Goal: Task Accomplishment & Management: Manage account settings

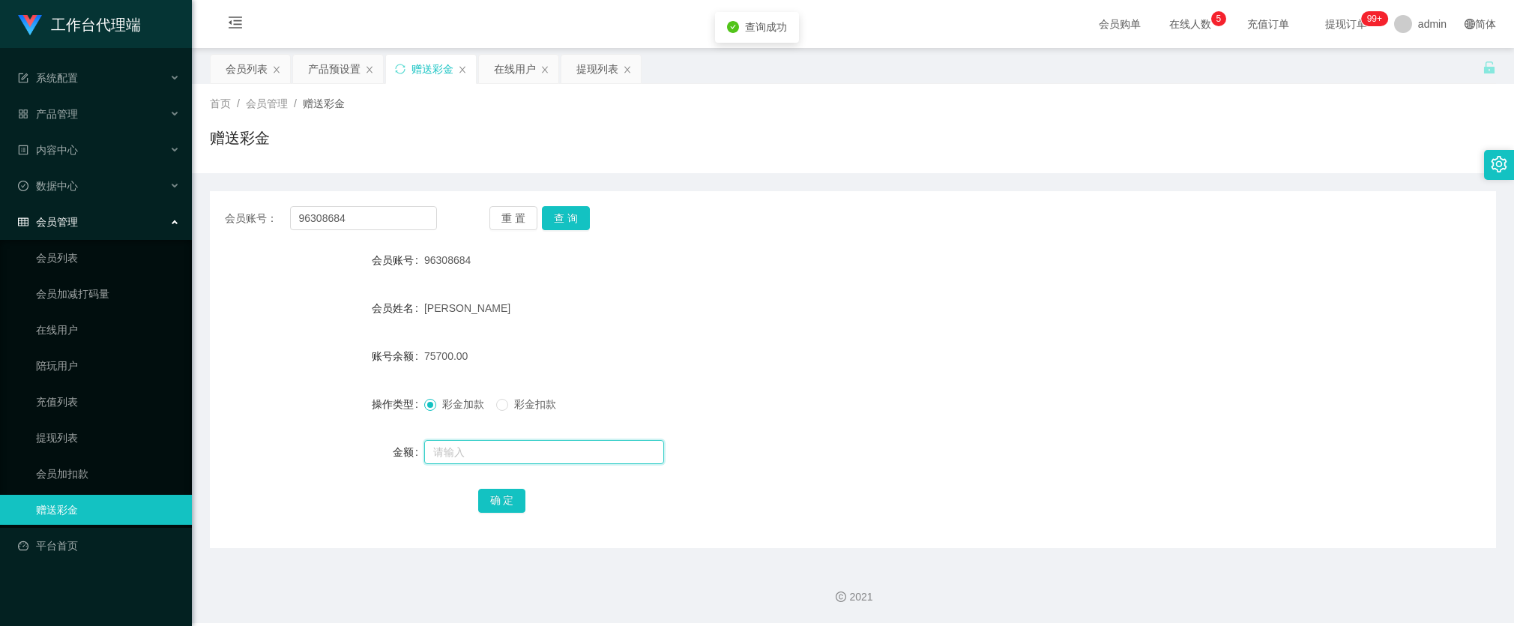
click at [474, 440] on input "text" at bounding box center [544, 452] width 240 height 24
click at [477, 444] on input "text" at bounding box center [544, 452] width 240 height 24
type input "50000"
click at [376, 223] on input "96308684" at bounding box center [363, 218] width 147 height 24
click at [495, 493] on button "确 定" at bounding box center [502, 501] width 48 height 24
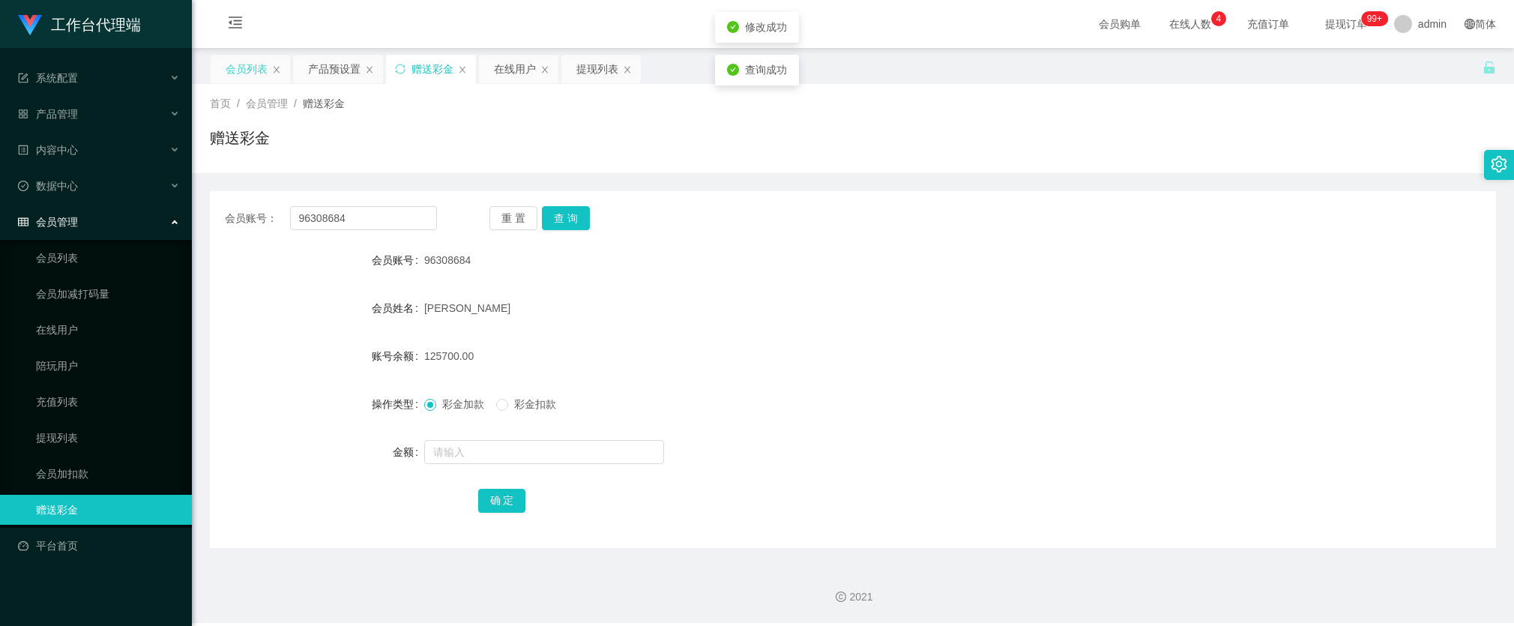
drag, startPoint x: 238, startPoint y: 70, endPoint x: 251, endPoint y: 77, distance: 15.4
click at [238, 70] on div "会员列表" at bounding box center [247, 69] width 42 height 28
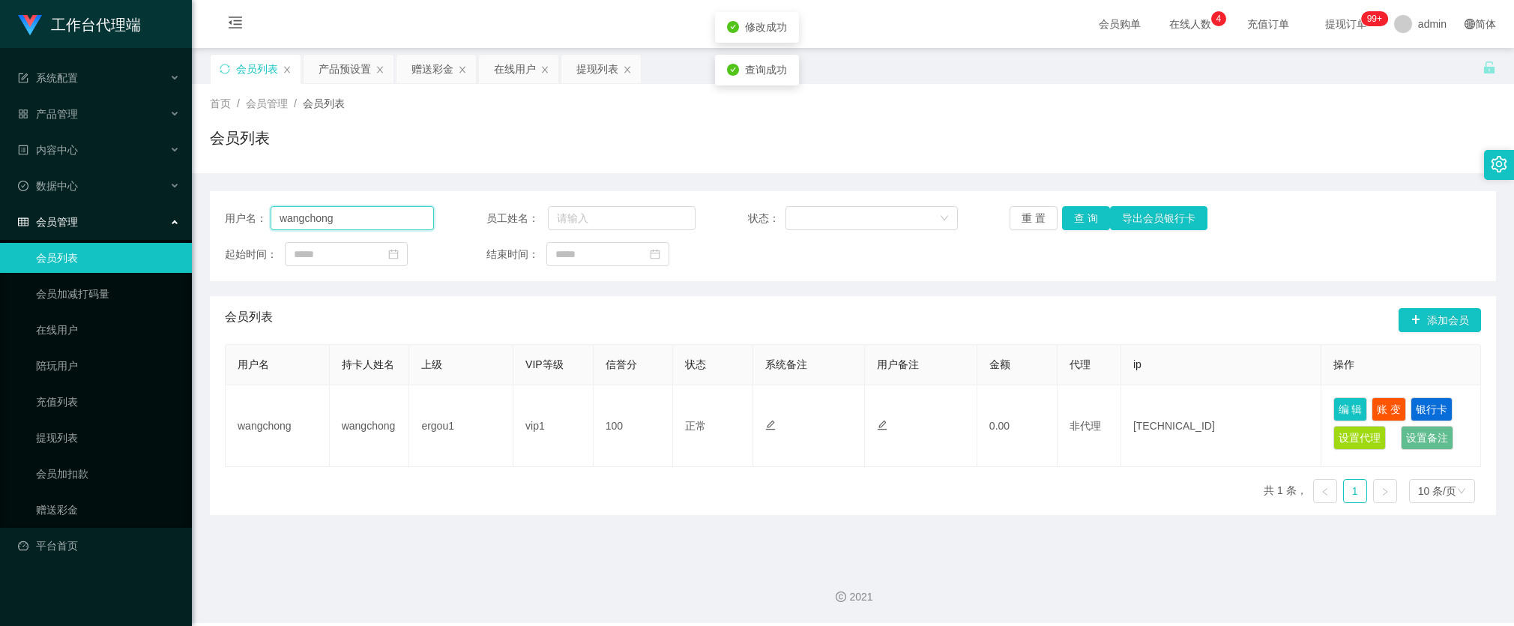
click at [375, 206] on input "wangchong" at bounding box center [352, 218] width 163 height 24
paste input "96308684"
type input "96308684"
click at [1088, 223] on button "查 询" at bounding box center [1086, 218] width 48 height 24
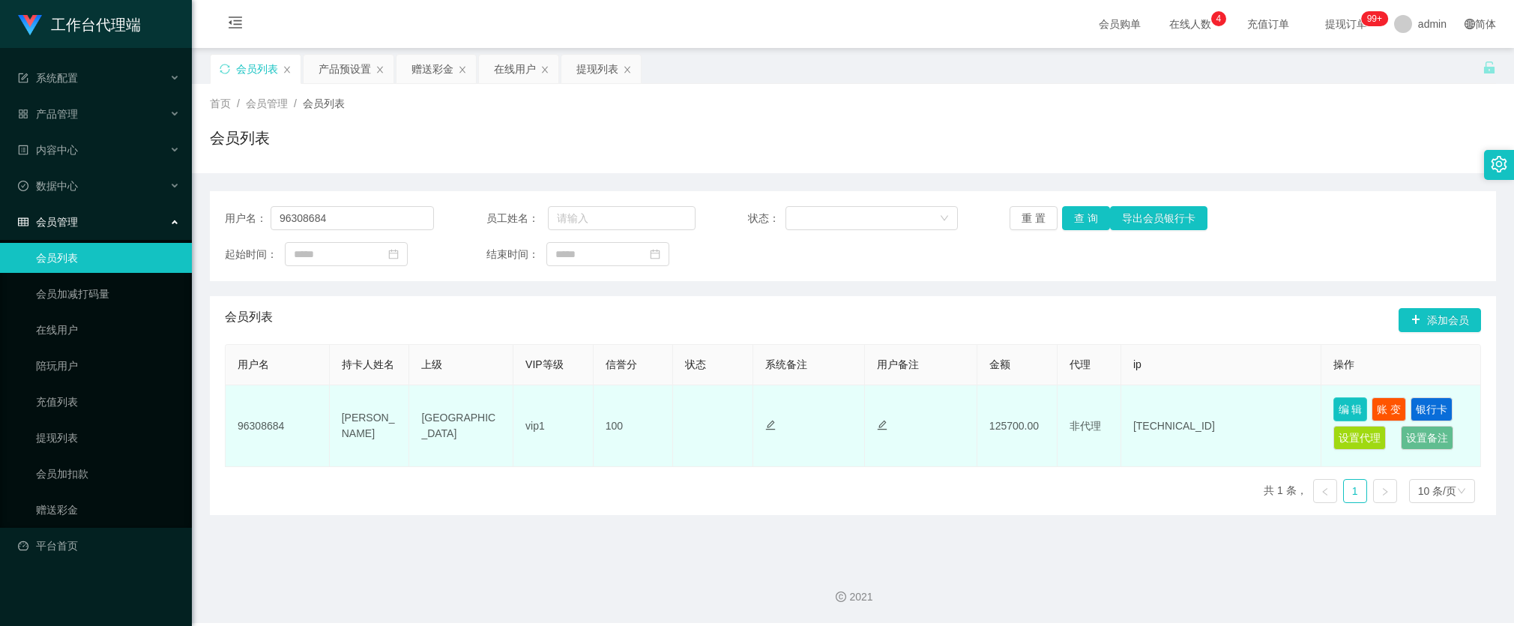
click at [1334, 407] on button "编 辑" at bounding box center [1350, 409] width 34 height 24
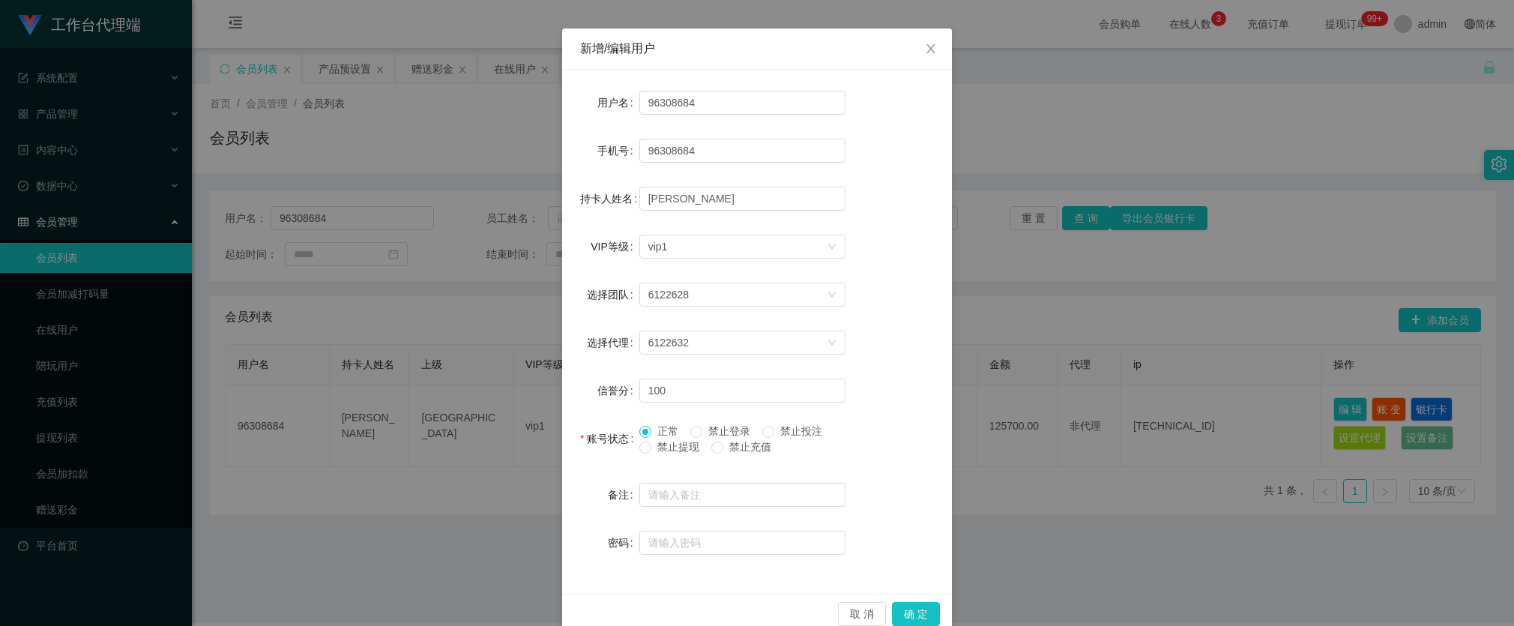
scroll to position [72, 0]
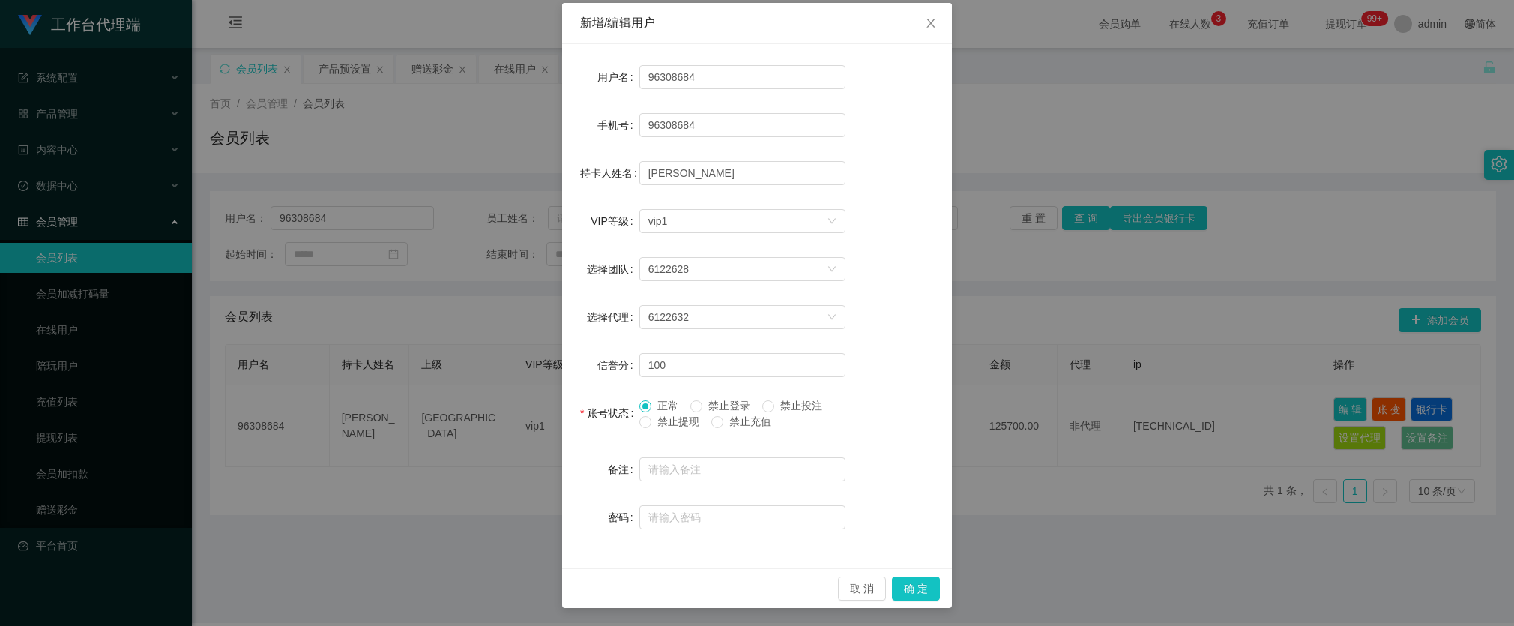
click at [774, 403] on span "禁止投注" at bounding box center [801, 406] width 54 height 12
click at [1008, 358] on div "新增/编辑用户 用户名 96308684 手机号 96308684 持卡人姓名 [PERSON_NAME]等级 选择VIP等级 vip1 选择团队 61226…" at bounding box center [757, 313] width 1514 height 626
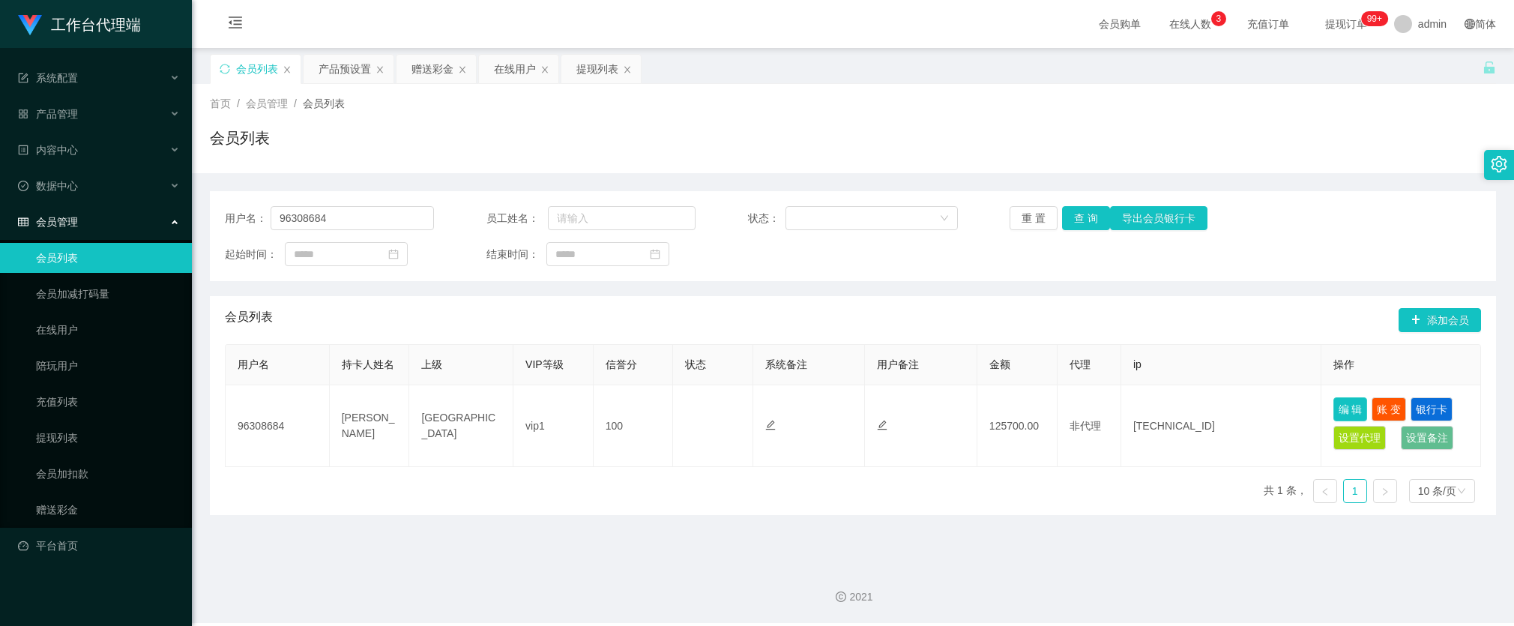
scroll to position [0, 0]
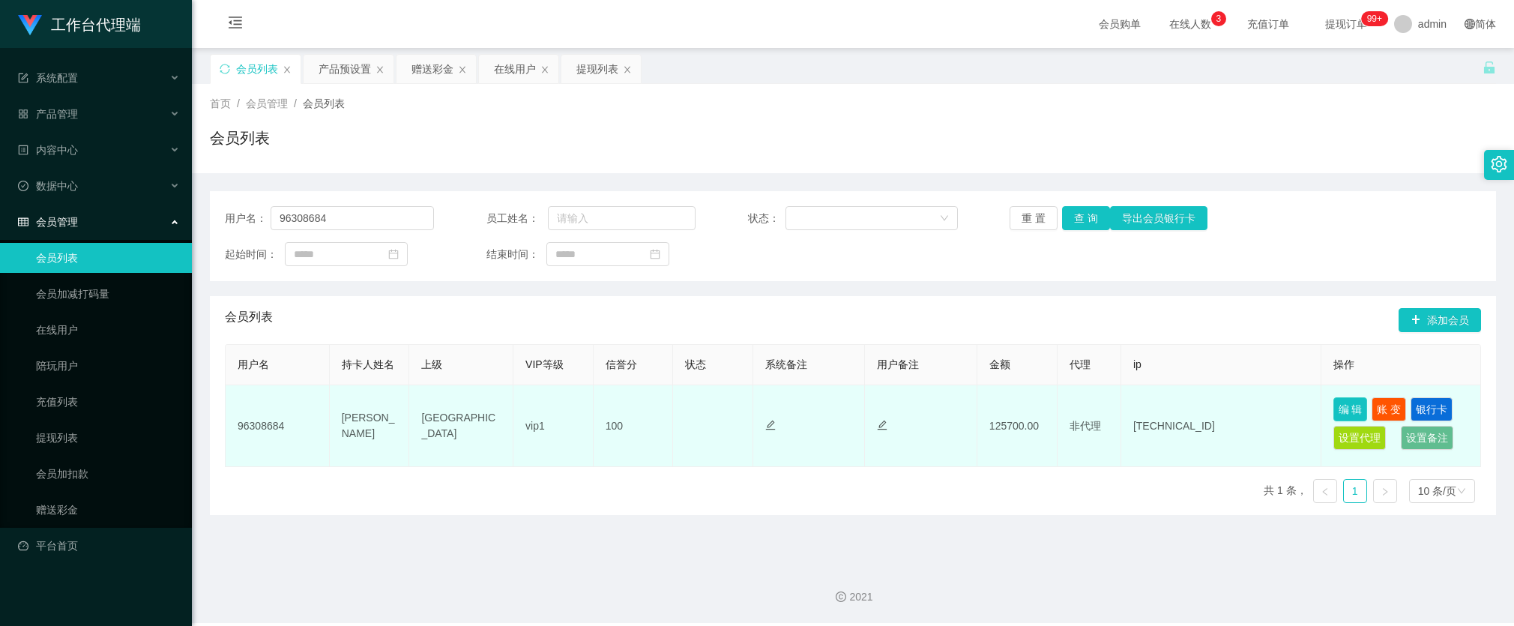
click at [1339, 406] on button "编 辑" at bounding box center [1350, 409] width 34 height 24
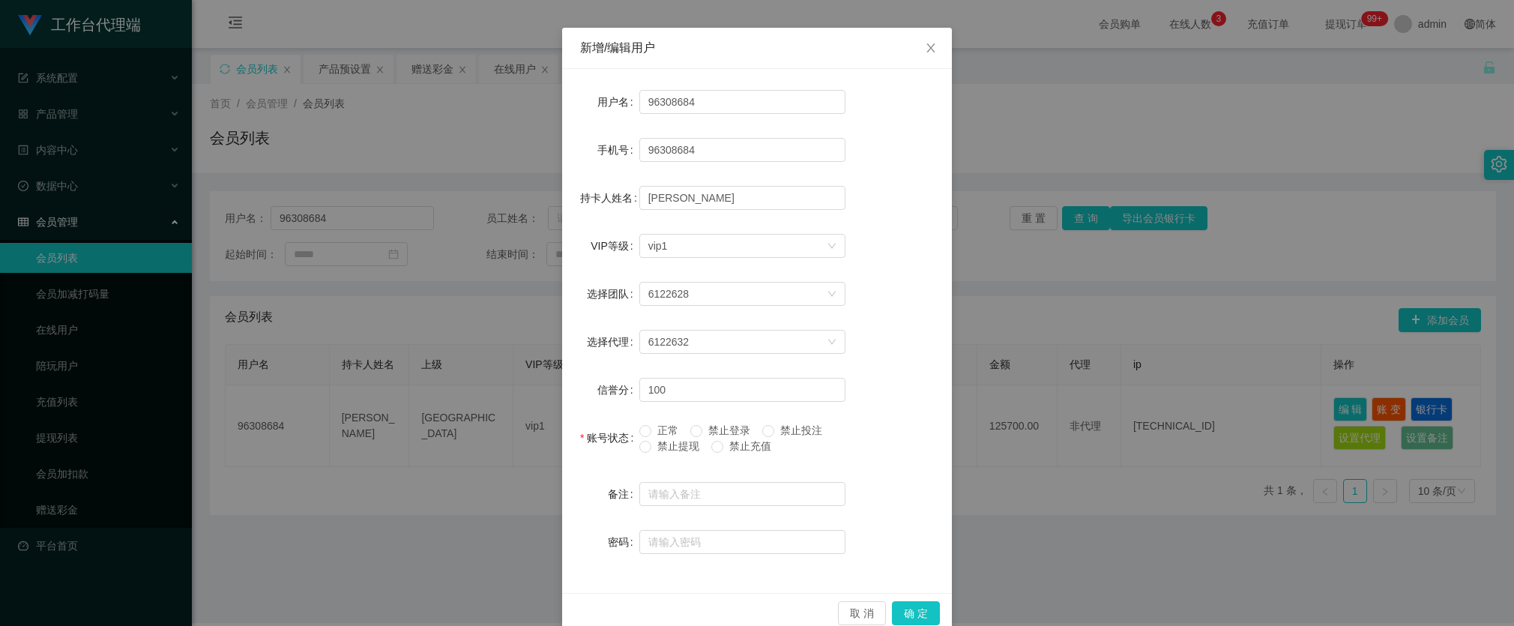
scroll to position [72, 0]
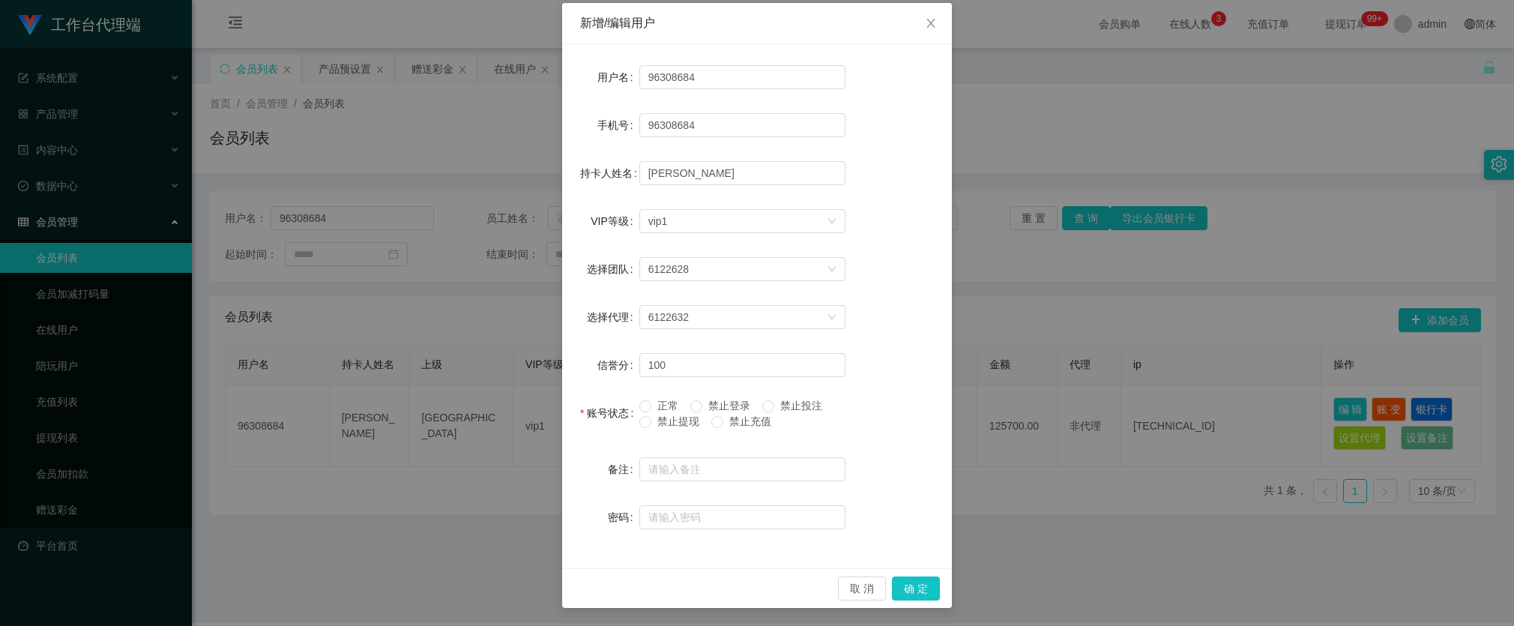
click at [1076, 200] on div "新增/编辑用户 用户名 96308684 手机号 96308684 持卡人姓名 [PERSON_NAME]等级 选择VIP等级 vip1 选择团队 61226…" at bounding box center [757, 313] width 1514 height 626
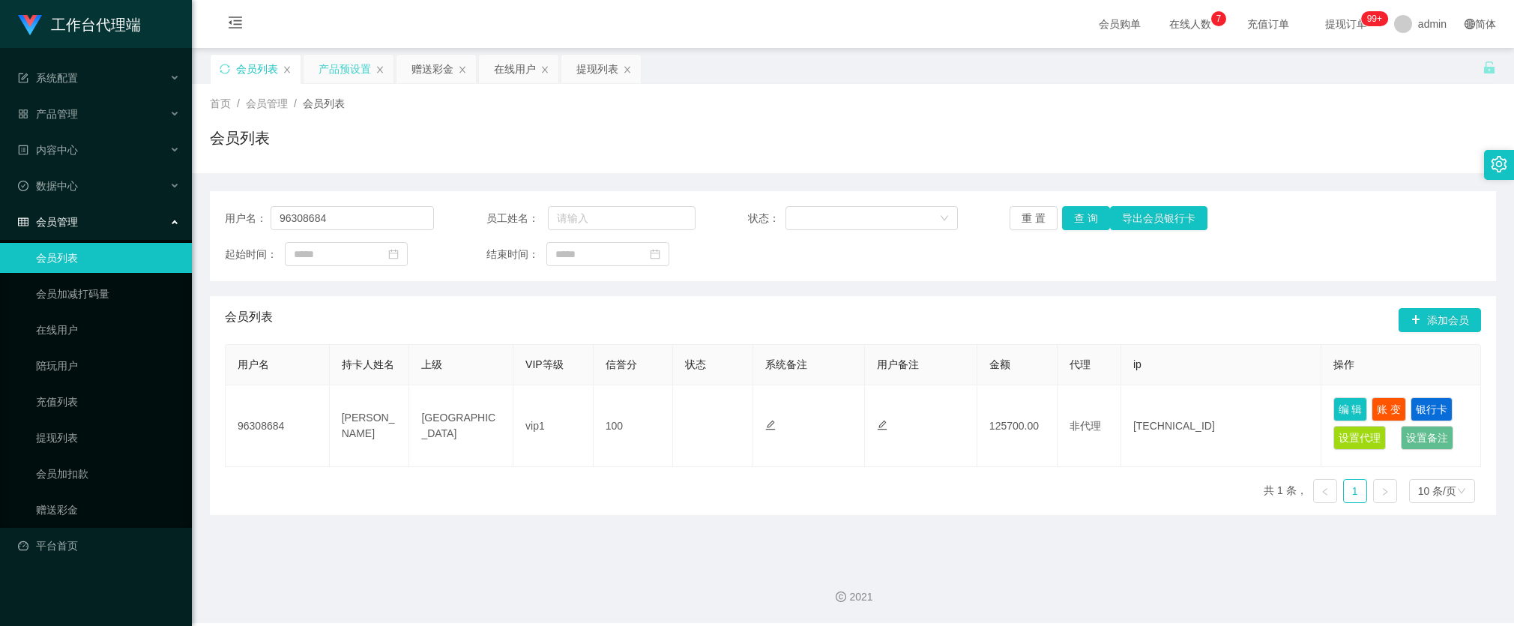
click at [352, 73] on div "产品预设置" at bounding box center [345, 69] width 52 height 28
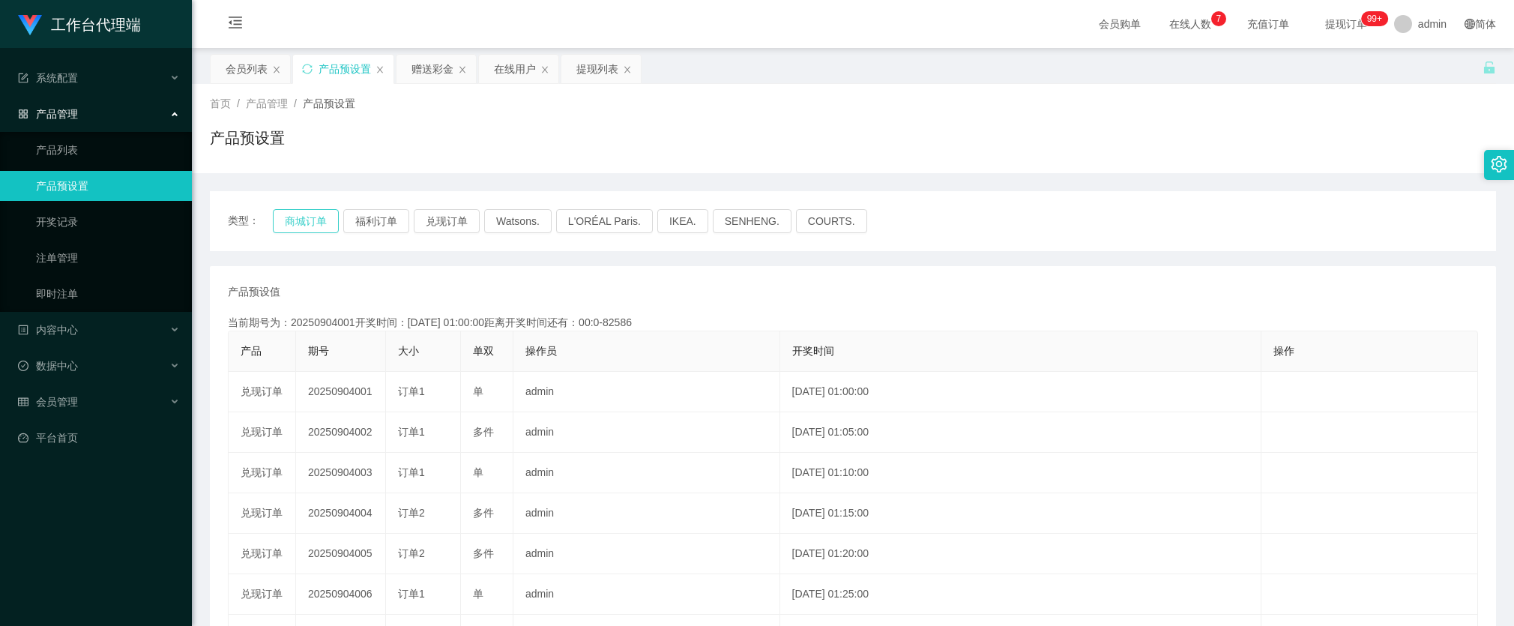
click at [292, 218] on button "商城订单" at bounding box center [306, 221] width 66 height 24
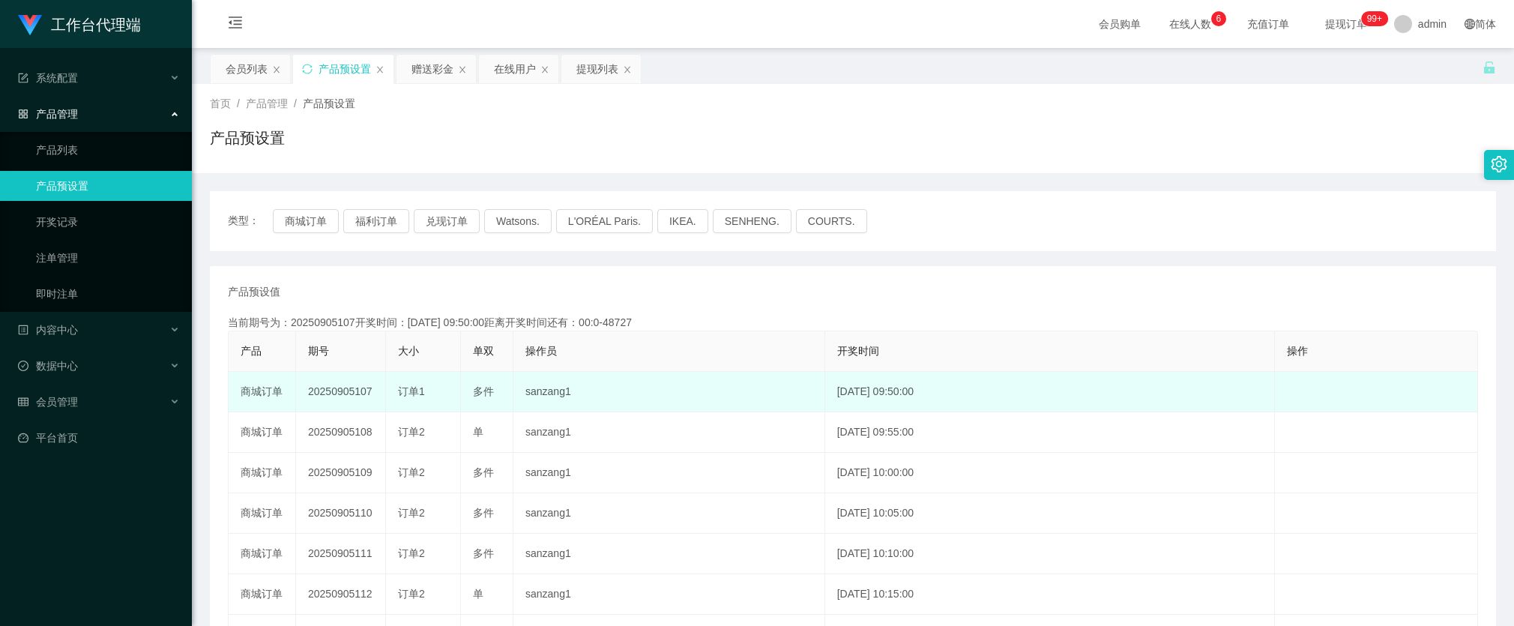
click at [331, 390] on td "20250905107" at bounding box center [341, 392] width 90 height 40
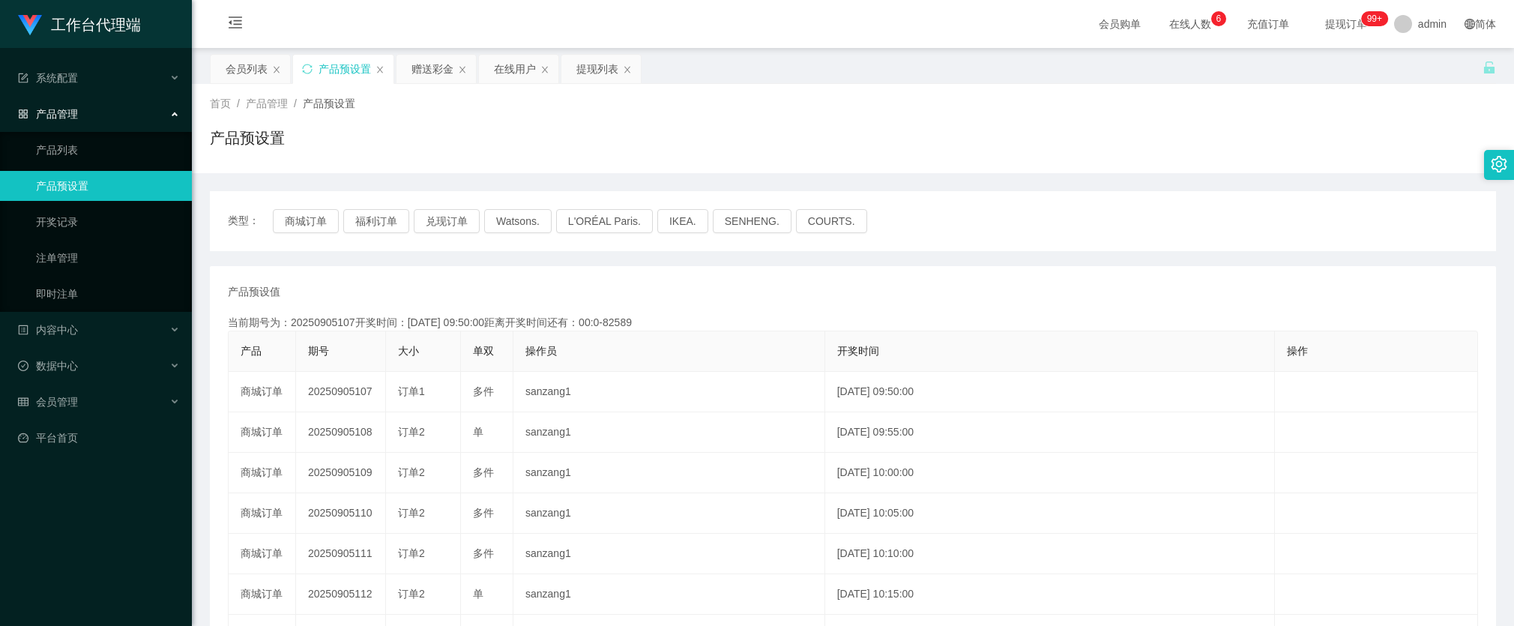
copy td "20250905107"
click at [421, 64] on div "赠送彩金" at bounding box center [433, 69] width 42 height 28
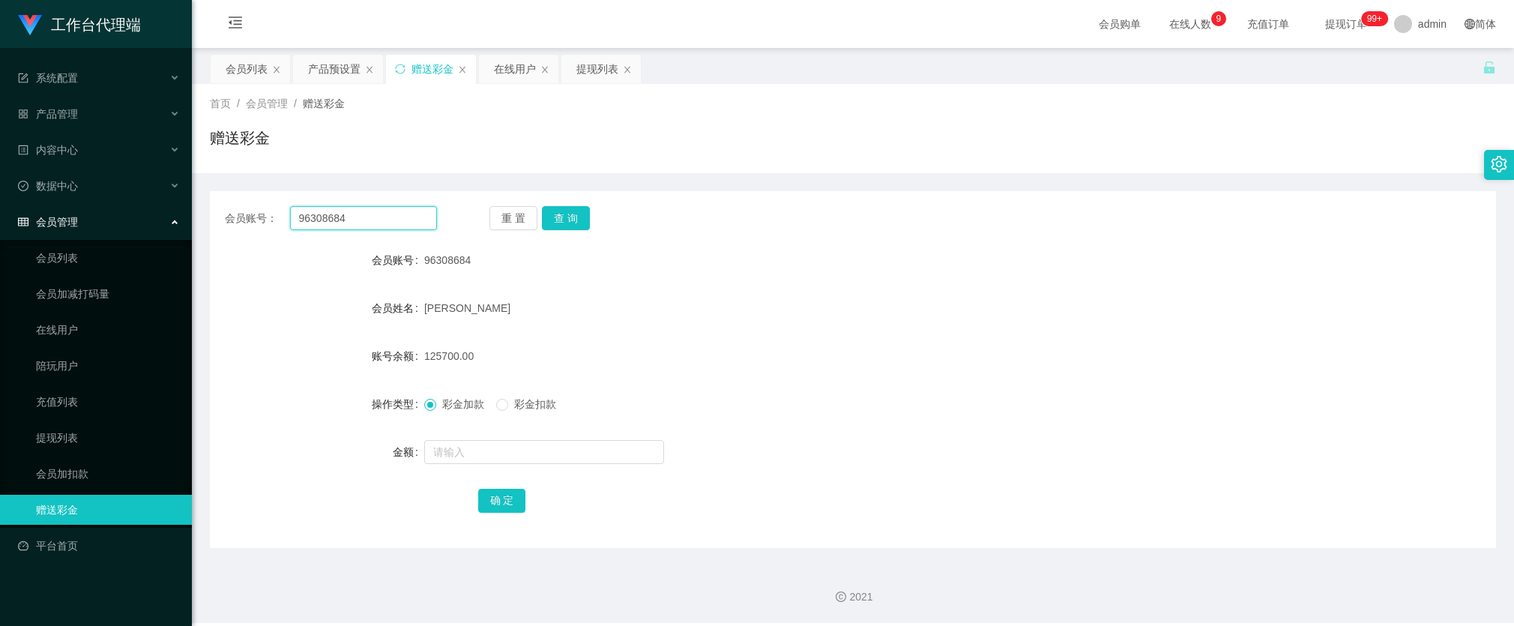
click at [397, 225] on input "96308684" at bounding box center [363, 218] width 147 height 24
click at [562, 212] on button "查 询" at bounding box center [566, 218] width 48 height 24
click at [575, 205] on div "会员账号： 96308684 重 置 查 询 会员账号 96308684 会员姓名 [PERSON_NAME] 账号余额 125700.00 操作类型 彩金加…" at bounding box center [853, 369] width 1286 height 357
click at [572, 208] on button "查 询" at bounding box center [566, 218] width 48 height 24
drag, startPoint x: 988, startPoint y: 277, endPoint x: 938, endPoint y: 270, distance: 50.8
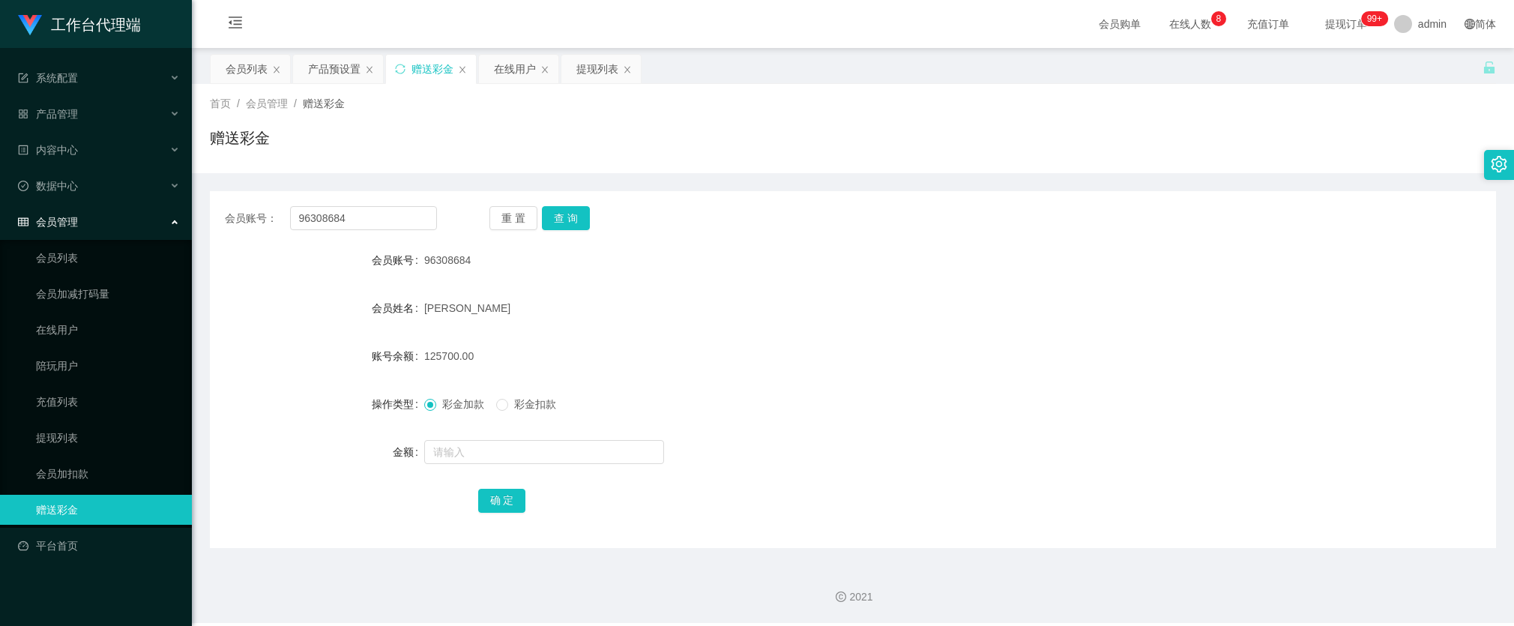
click at [988, 277] on form "会员账号 96308684 会员姓名 [PERSON_NAME] 账号余额 125700.00 操作类型 彩金加款 彩金扣款 金额 确 定" at bounding box center [853, 380] width 1286 height 270
click at [396, 214] on input "96308684" at bounding box center [363, 218] width 147 height 24
click at [558, 220] on button "查 询" at bounding box center [566, 218] width 48 height 24
click at [251, 69] on div "会员列表" at bounding box center [247, 69] width 42 height 28
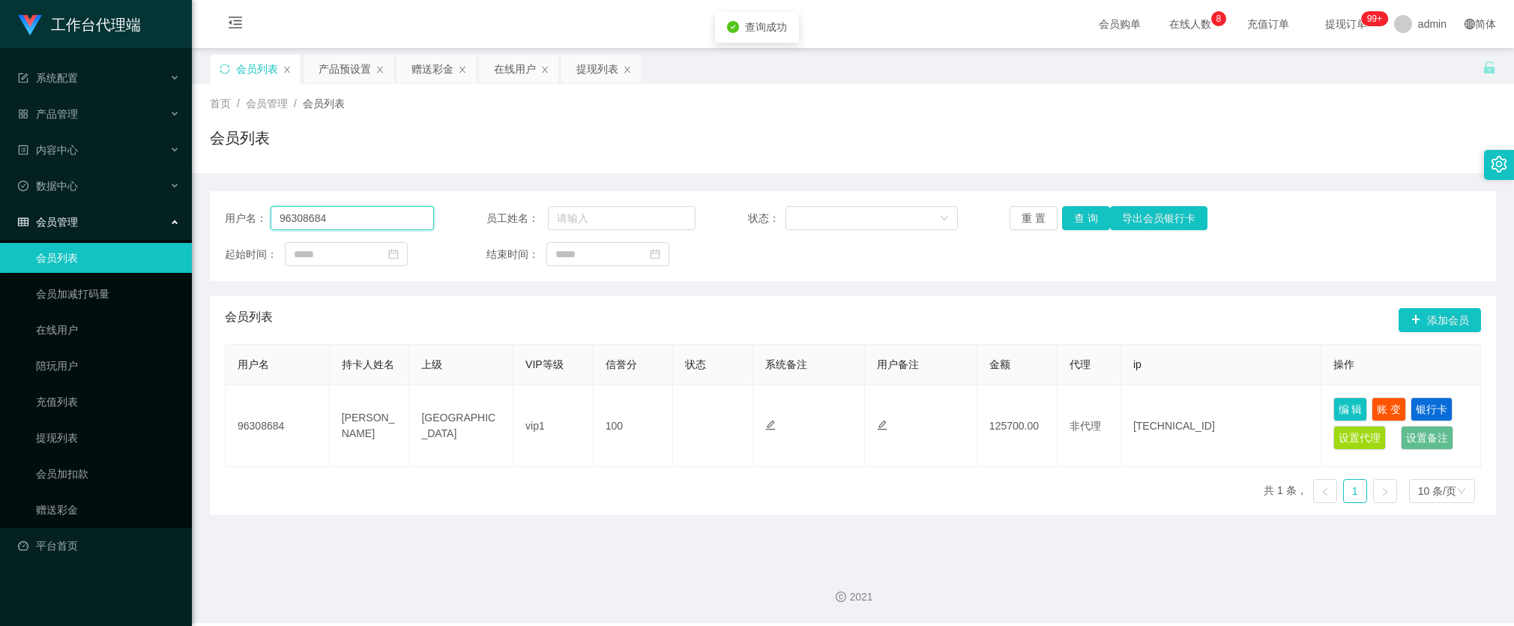
click at [369, 208] on input "96308684" at bounding box center [352, 218] width 163 height 24
click at [1085, 218] on button "查 询" at bounding box center [1086, 218] width 48 height 24
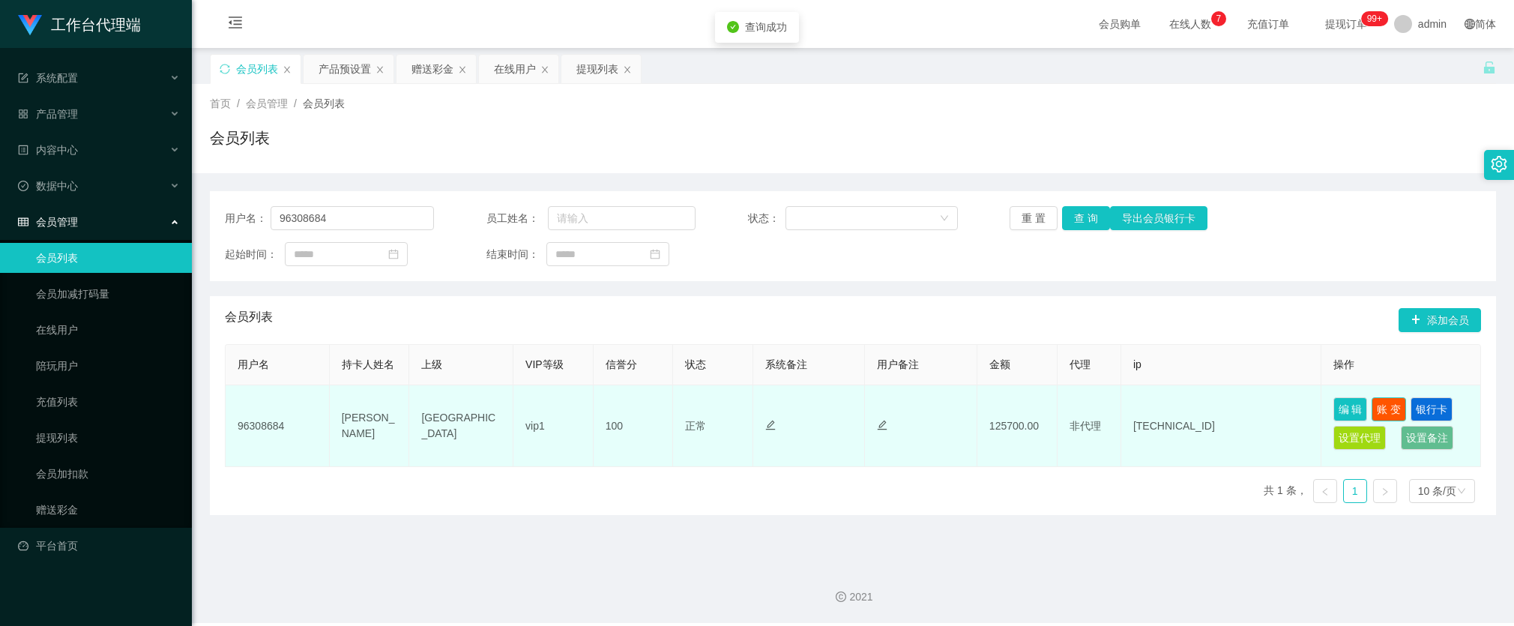
click at [1381, 406] on button "账 变" at bounding box center [1389, 409] width 34 height 24
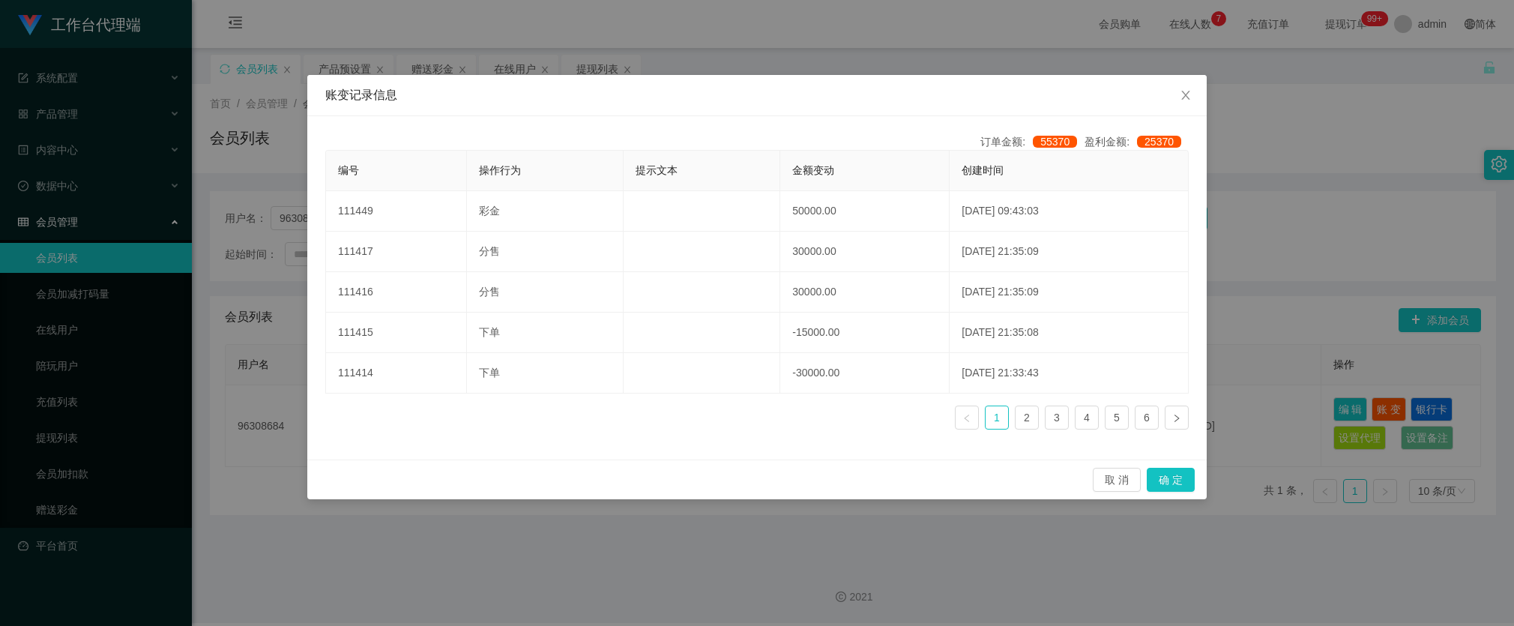
click at [1241, 223] on div "账变记录信息 订单金额: 55370 盈利金额: 25370 编号 操作行为 提示文本 金额变动 创建时间 111449 彩金 50000.00 [DATE]…" at bounding box center [757, 313] width 1514 height 626
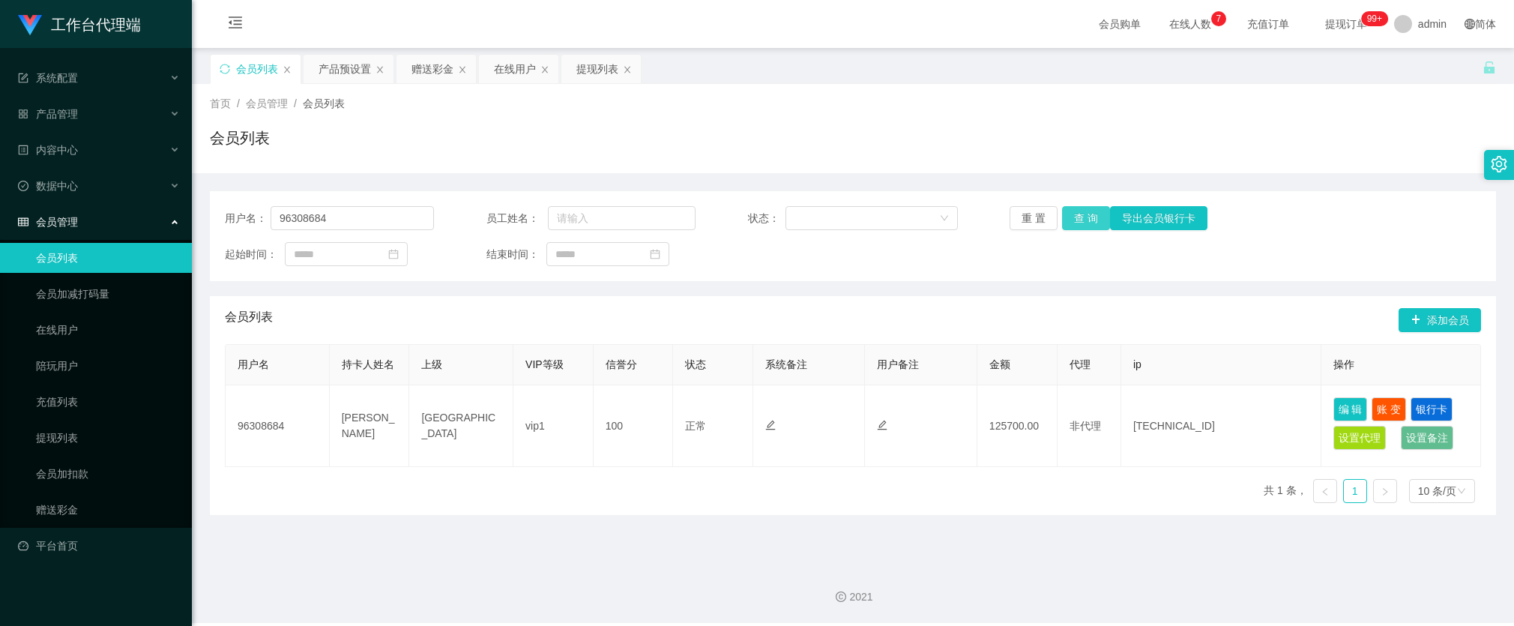
click at [1079, 225] on button "查 询" at bounding box center [1086, 218] width 48 height 24
click at [926, 311] on div "会员列表 添加会员" at bounding box center [853, 320] width 1256 height 48
click at [1064, 211] on button "查 询" at bounding box center [1086, 218] width 48 height 24
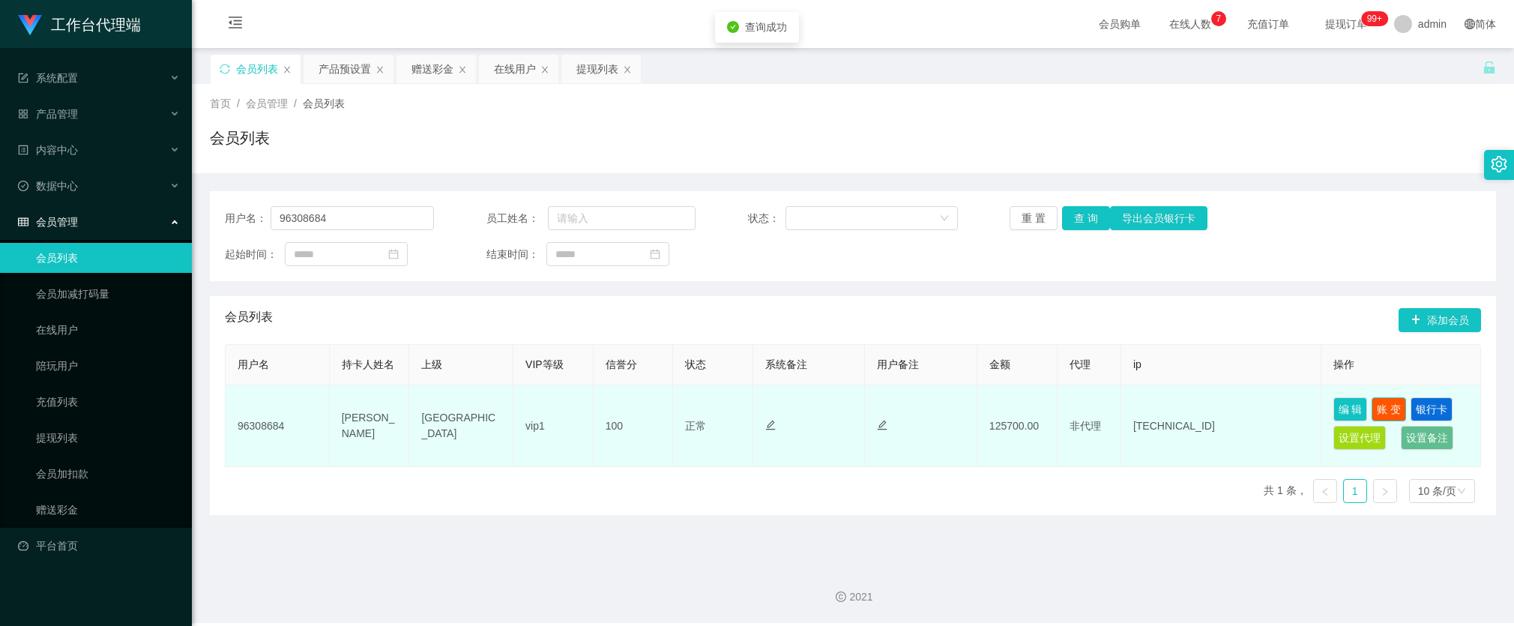
click at [1387, 409] on button "账 变" at bounding box center [1389, 409] width 34 height 24
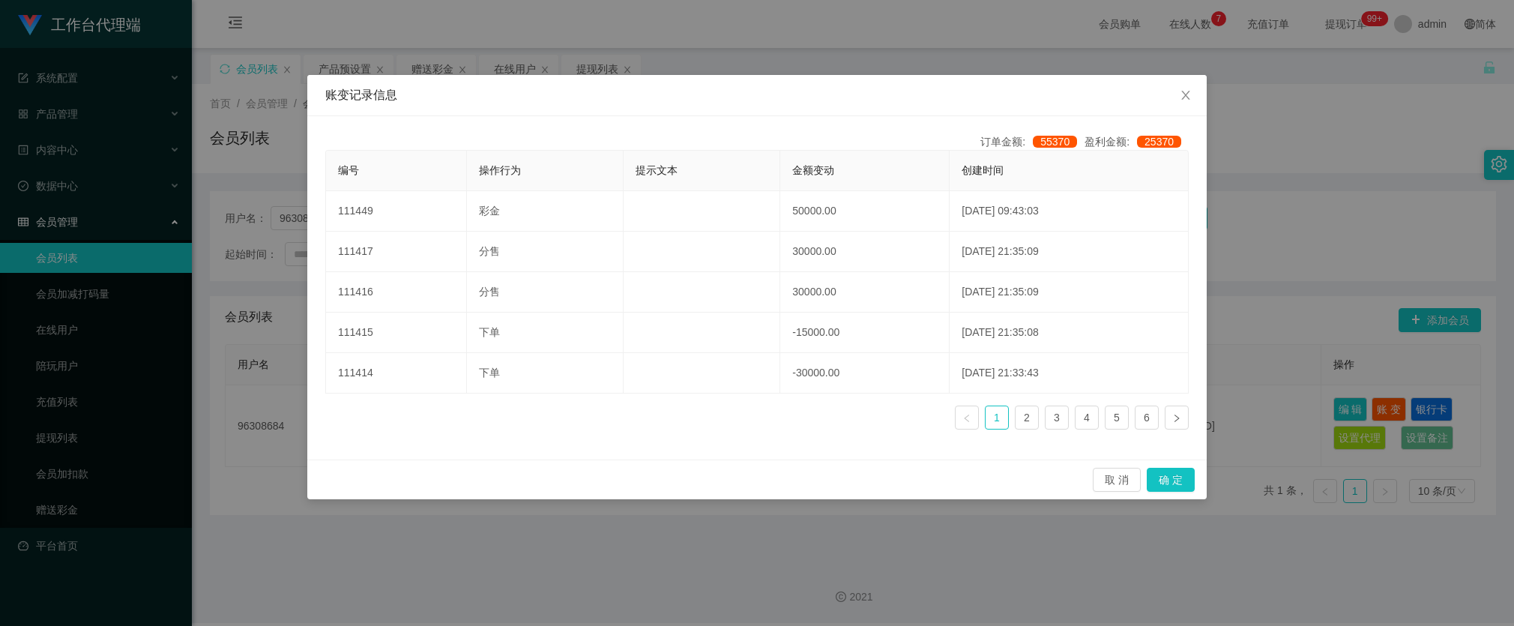
click at [1278, 302] on div "账变记录信息 订单金额: 55370 盈利金额: 25370 编号 操作行为 提示文本 金额变动 创建时间 111449 彩金 50000.00 [DATE]…" at bounding box center [757, 313] width 1514 height 626
